Goal: Information Seeking & Learning: Find specific fact

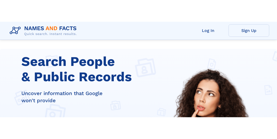
scroll to position [95, 0]
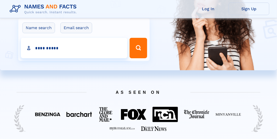
type input "**********"
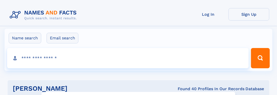
click input "**" at bounding box center [0, 0] width 0 height 0
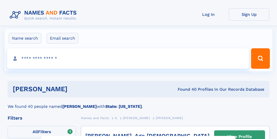
select select "**"
